Goal: Find specific page/section: Find specific page/section

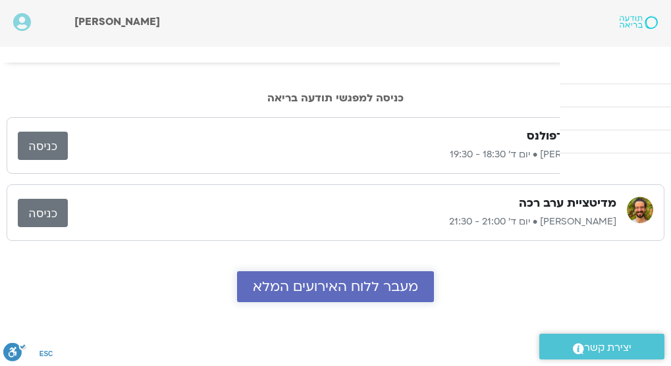
click at [357, 292] on span "מעבר ללוח האירועים המלא" at bounding box center [335, 286] width 165 height 15
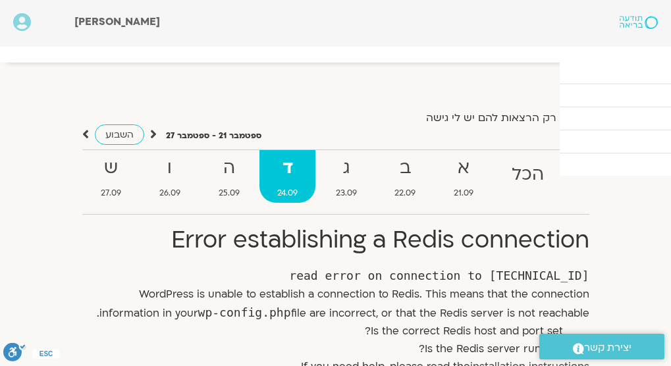
click at [530, 124] on label "הצג רק הרצאות להם יש לי גישה" at bounding box center [501, 118] width 151 height 12
click at [0, 0] on link "מפגשים קרובים" at bounding box center [0, 0] width 0 height 0
